Goal: Information Seeking & Learning: Learn about a topic

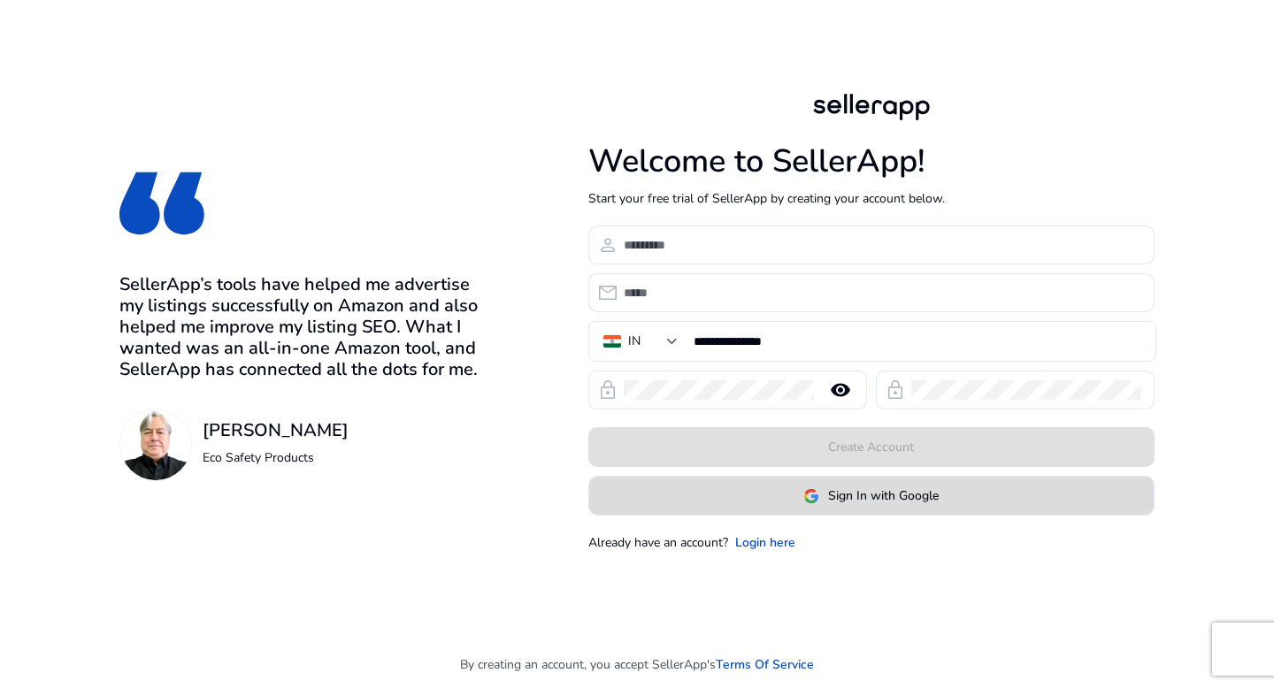
click at [899, 494] on span "Sign In with Google" at bounding box center [883, 496] width 111 height 19
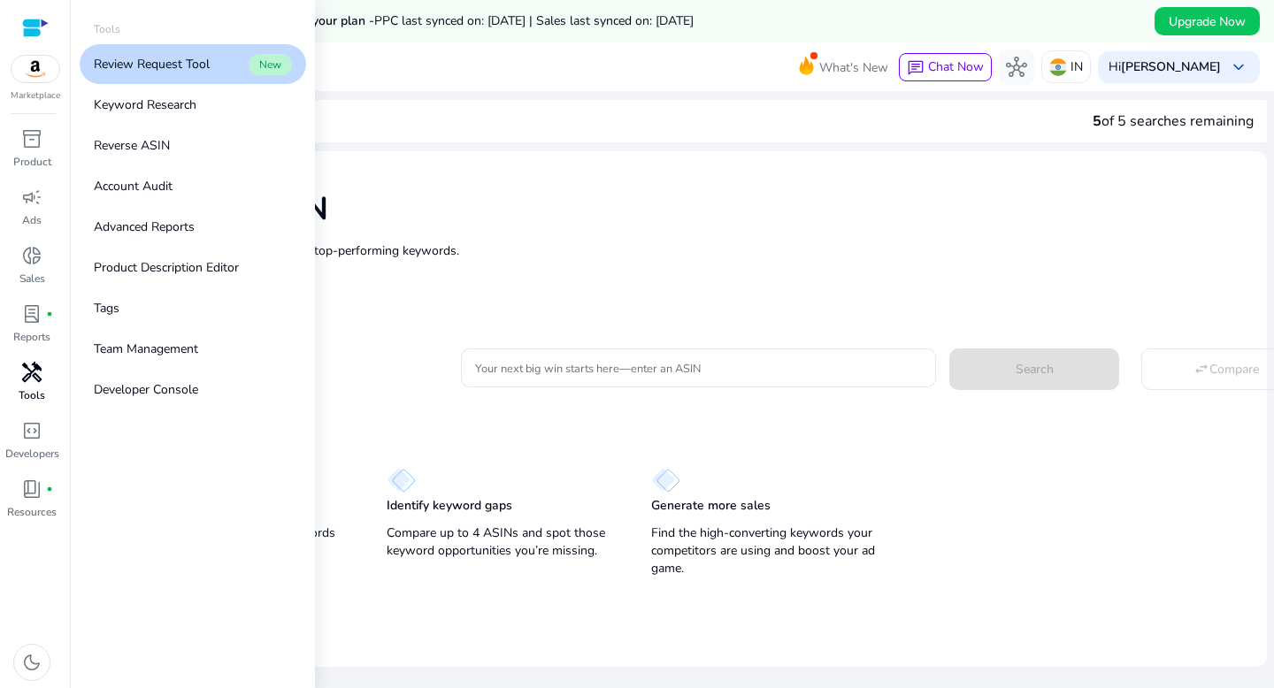
click at [45, 394] on link "handyman Tools" at bounding box center [32, 387] width 64 height 58
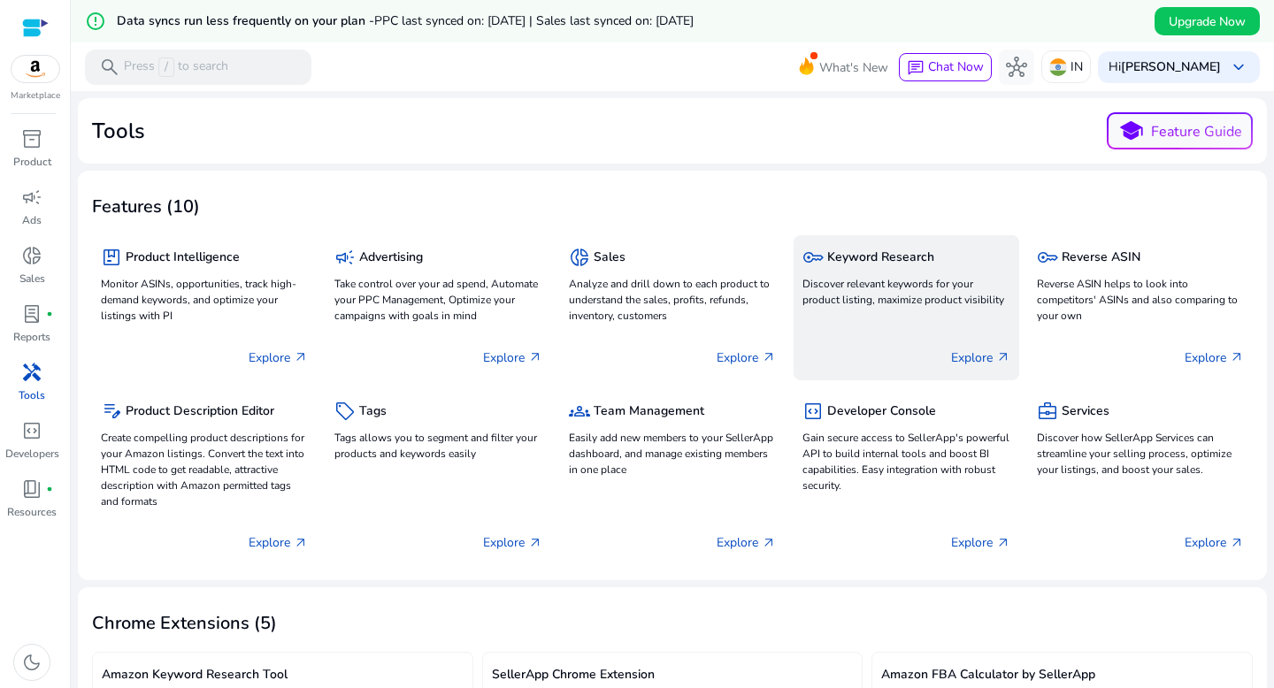
click at [882, 274] on div "key Keyword Research Discover relevant keywords for your product listing, maxim…" at bounding box center [905, 277] width 207 height 67
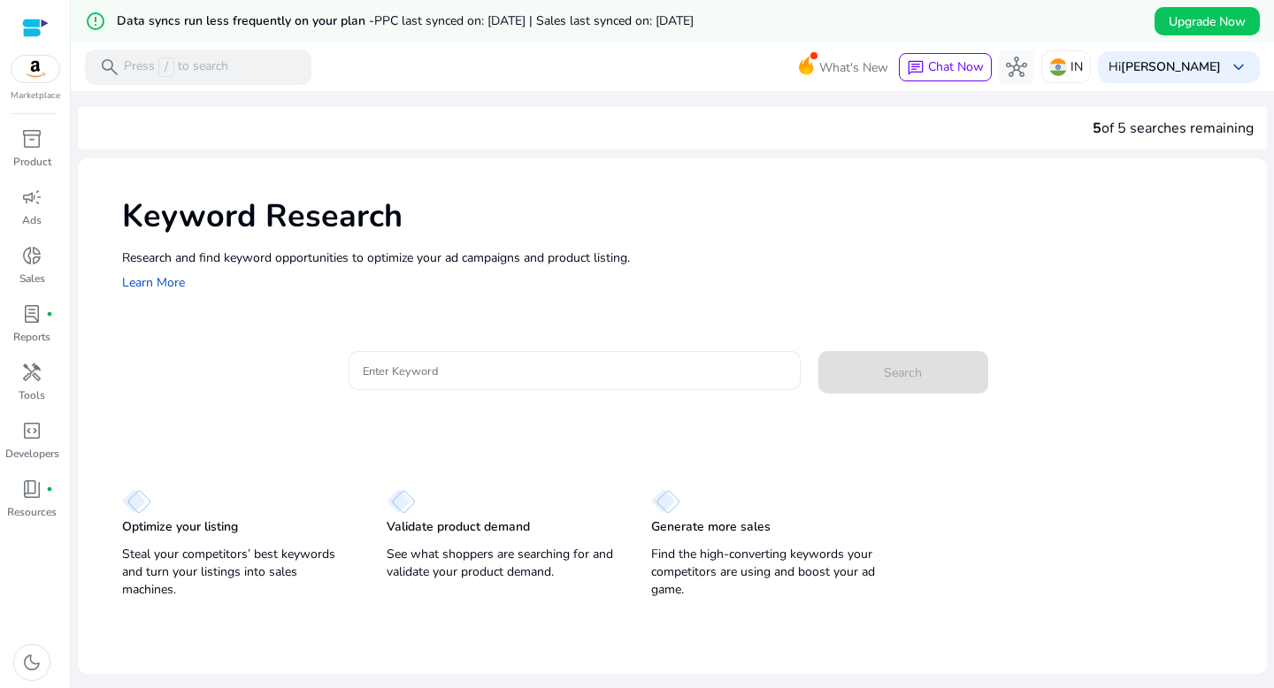
click at [569, 377] on input "Enter Keyword" at bounding box center [575, 370] width 424 height 19
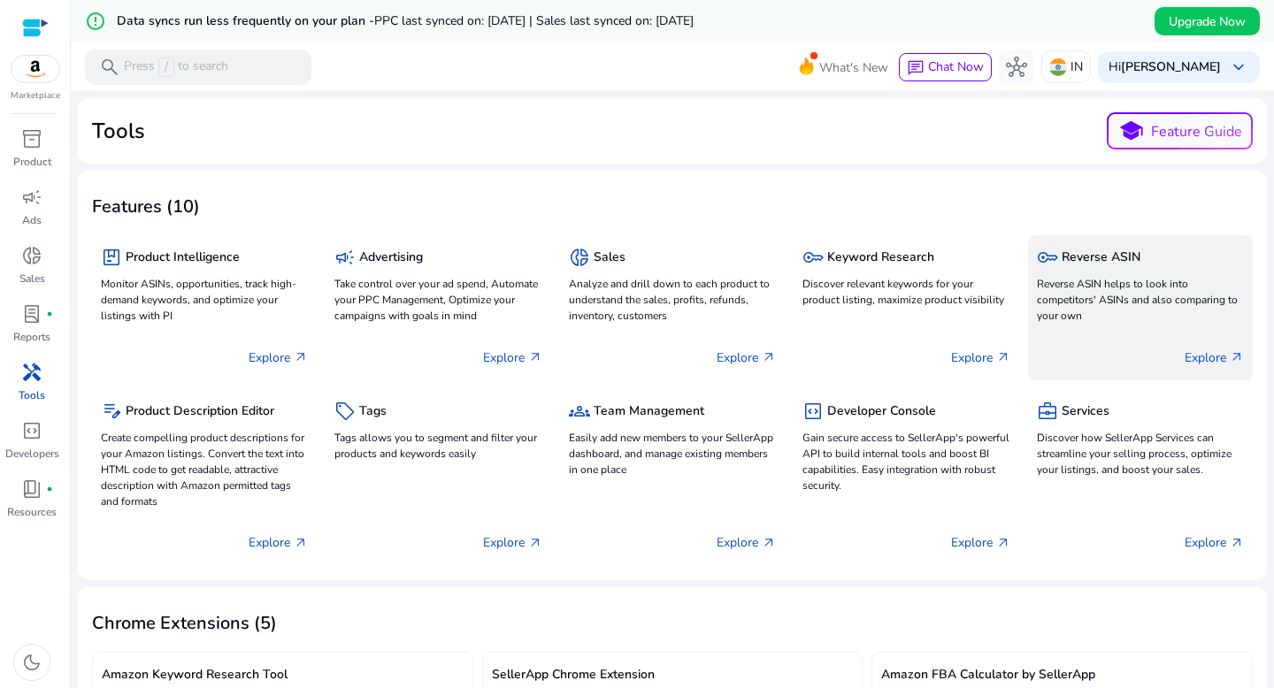
click at [1091, 303] on p "Reverse ASIN helps to look into competitors' ASINs and also comparing to your o…" at bounding box center [1140, 300] width 207 height 48
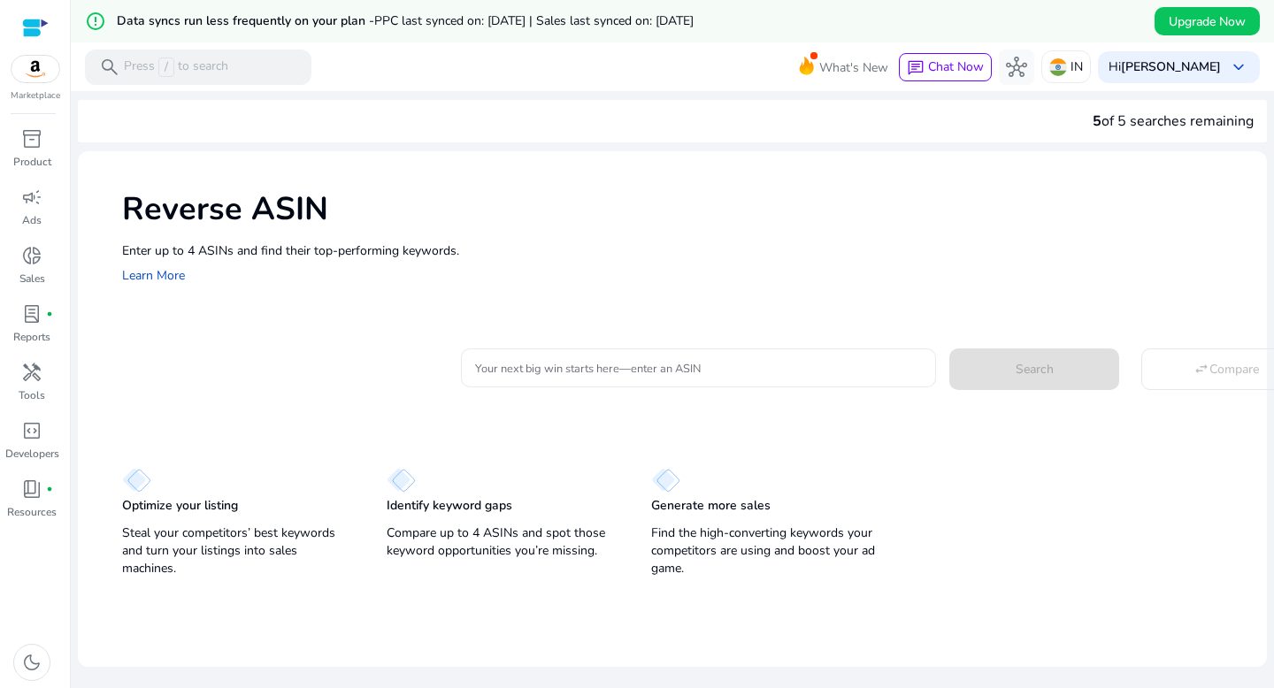
click at [704, 352] on div at bounding box center [698, 368] width 447 height 39
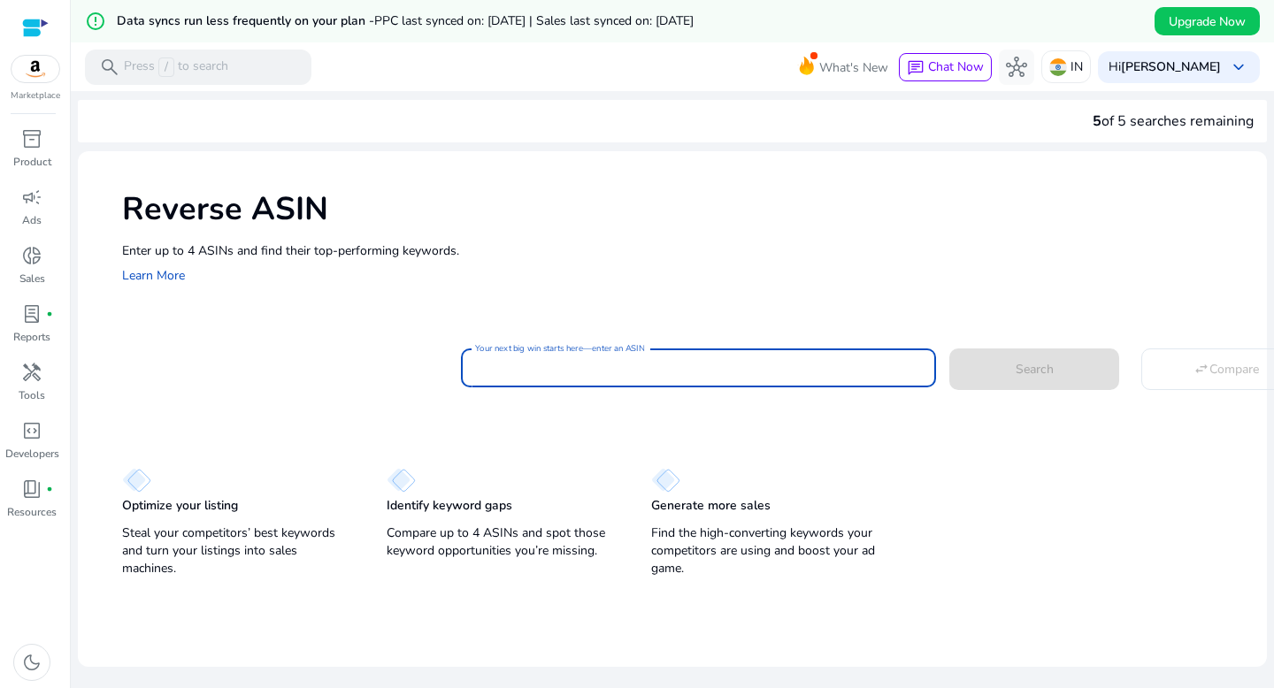
paste input "*********"
type input "*"
